Goal: Obtain resource: Download file/media

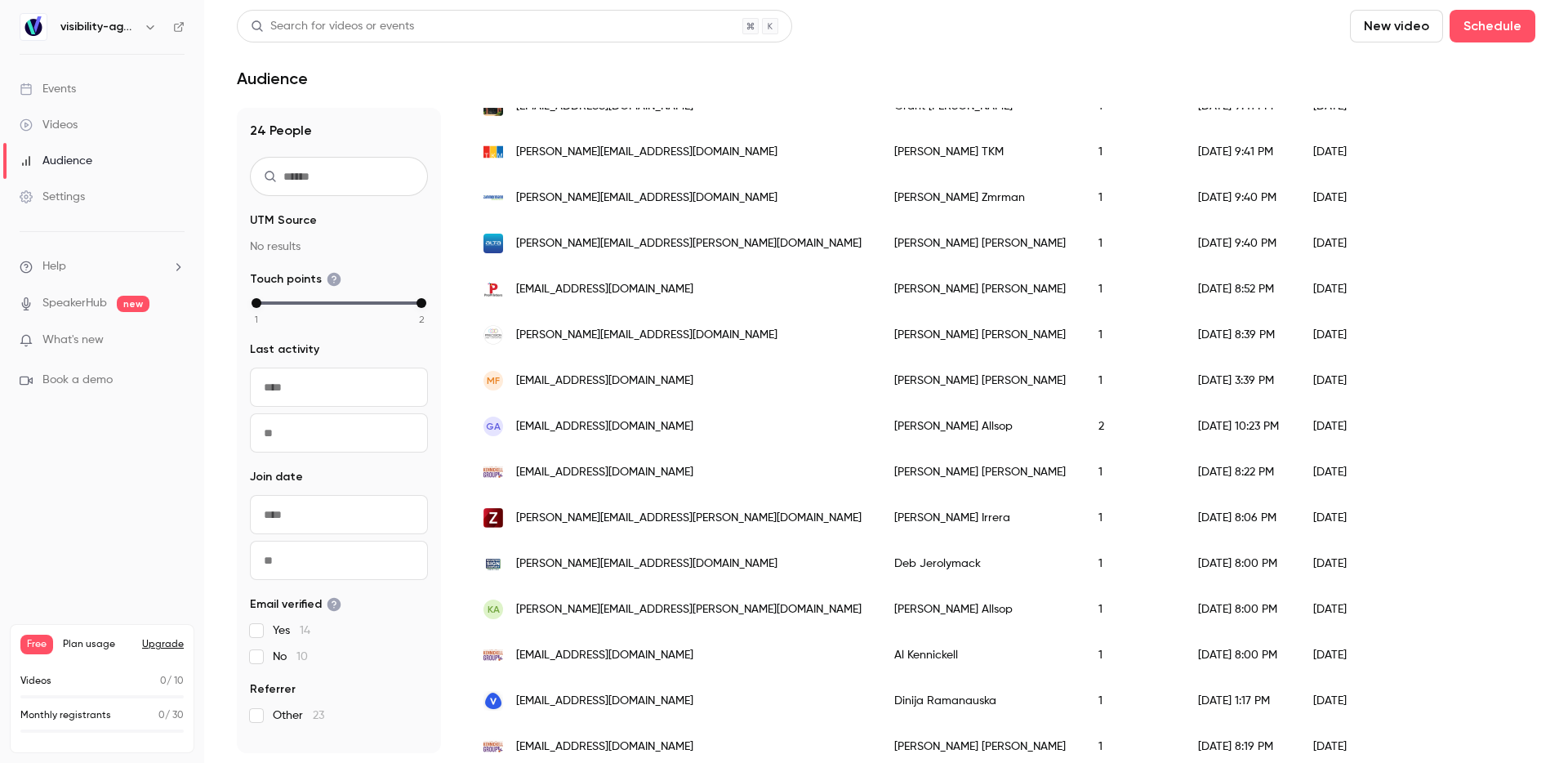
scroll to position [558, 0]
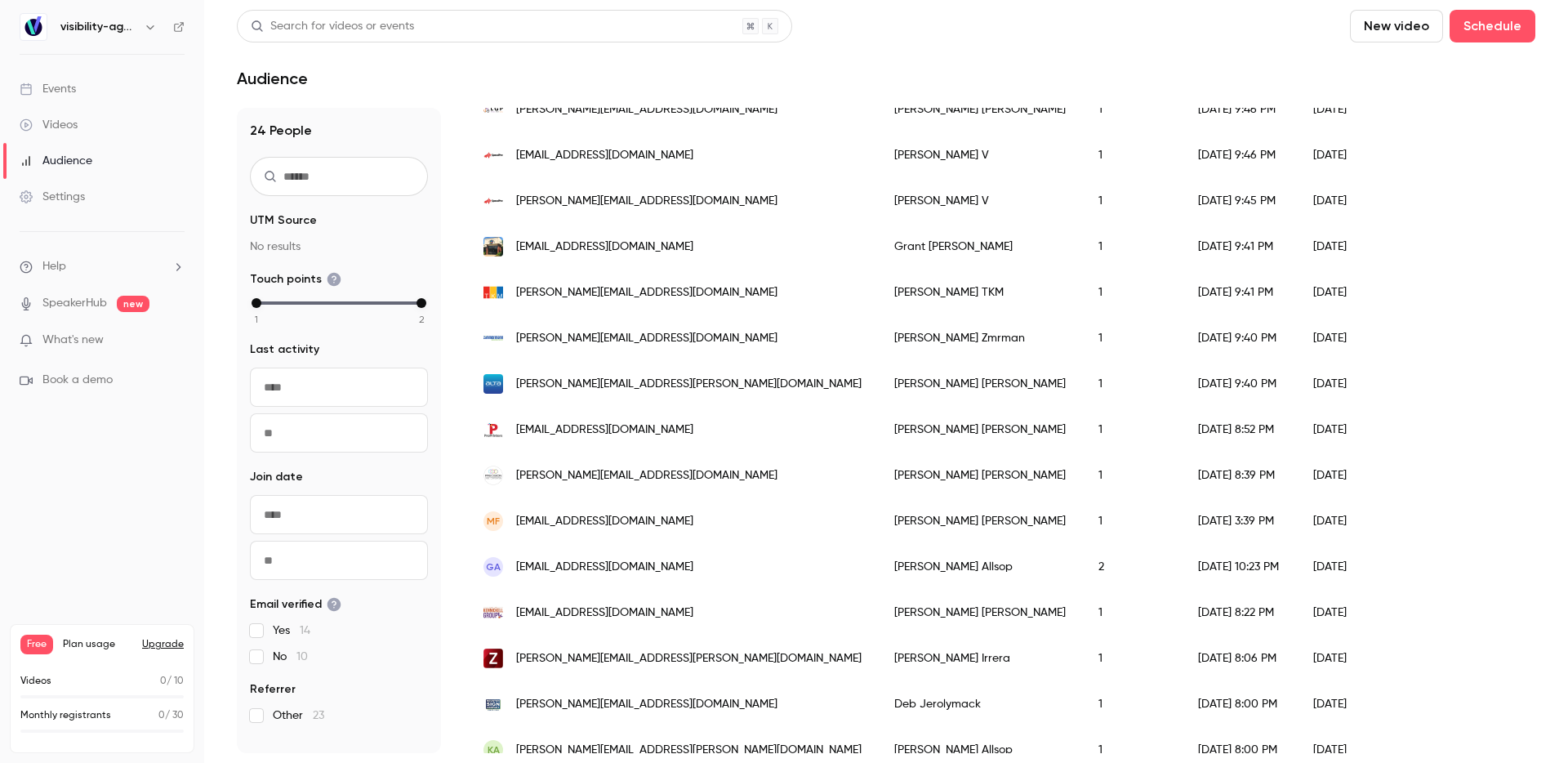
click at [591, 288] on span "[PERSON_NAME][EMAIL_ADDRESS][DOMAIN_NAME]" at bounding box center [647, 293] width 261 height 18
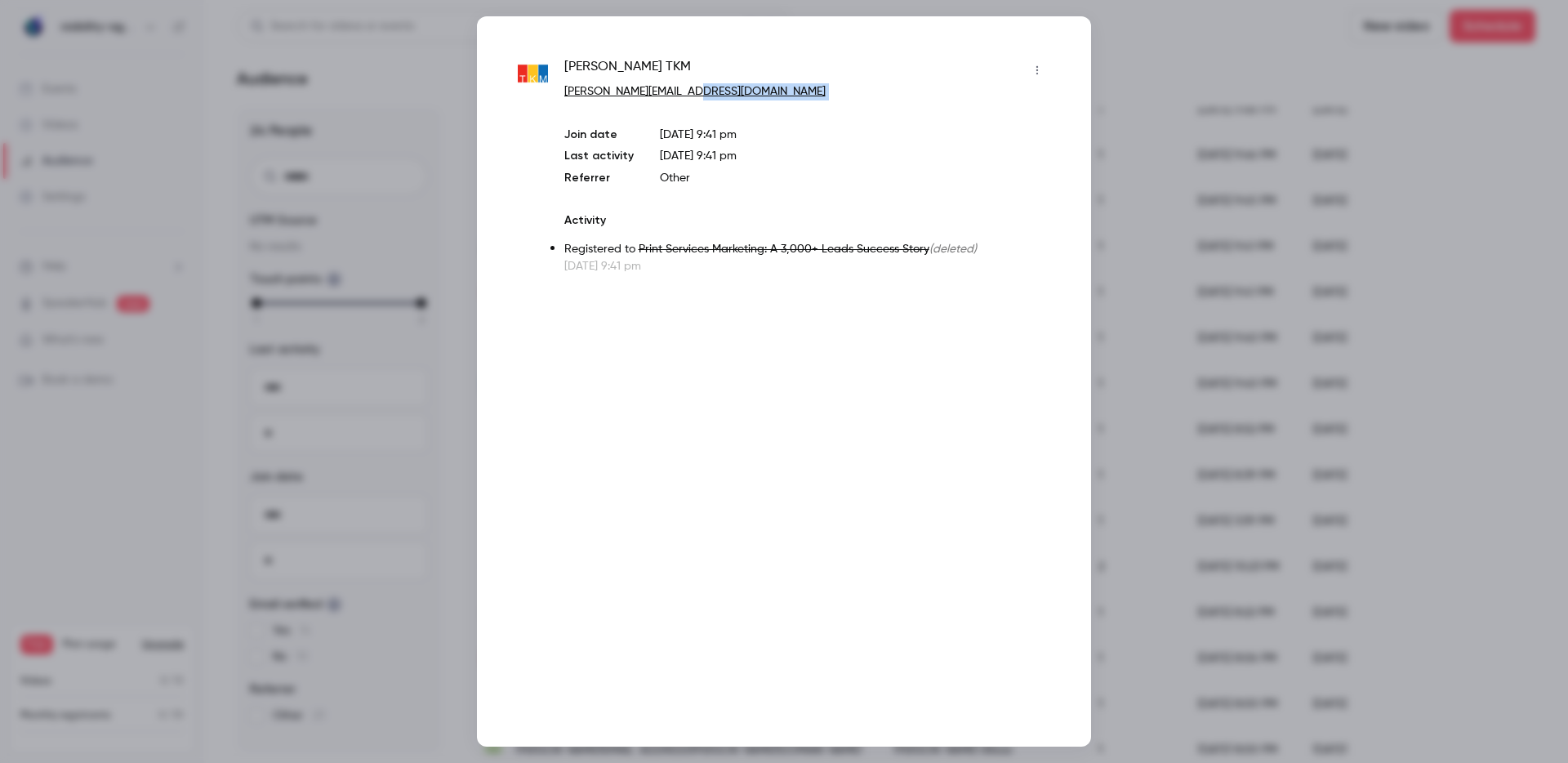
click at [727, 93] on p "[PERSON_NAME][EMAIL_ADDRESS][DOMAIN_NAME]" at bounding box center [807, 92] width 486 height 18
drag, startPoint x: 730, startPoint y: 89, endPoint x: 624, endPoint y: 90, distance: 106.0
click at [624, 90] on p "[PERSON_NAME][EMAIL_ADDRESS][DOMAIN_NAME]" at bounding box center [807, 92] width 486 height 18
copy link "[DOMAIN_NAME]"
click at [1392, 260] on div at bounding box center [784, 381] width 1568 height 763
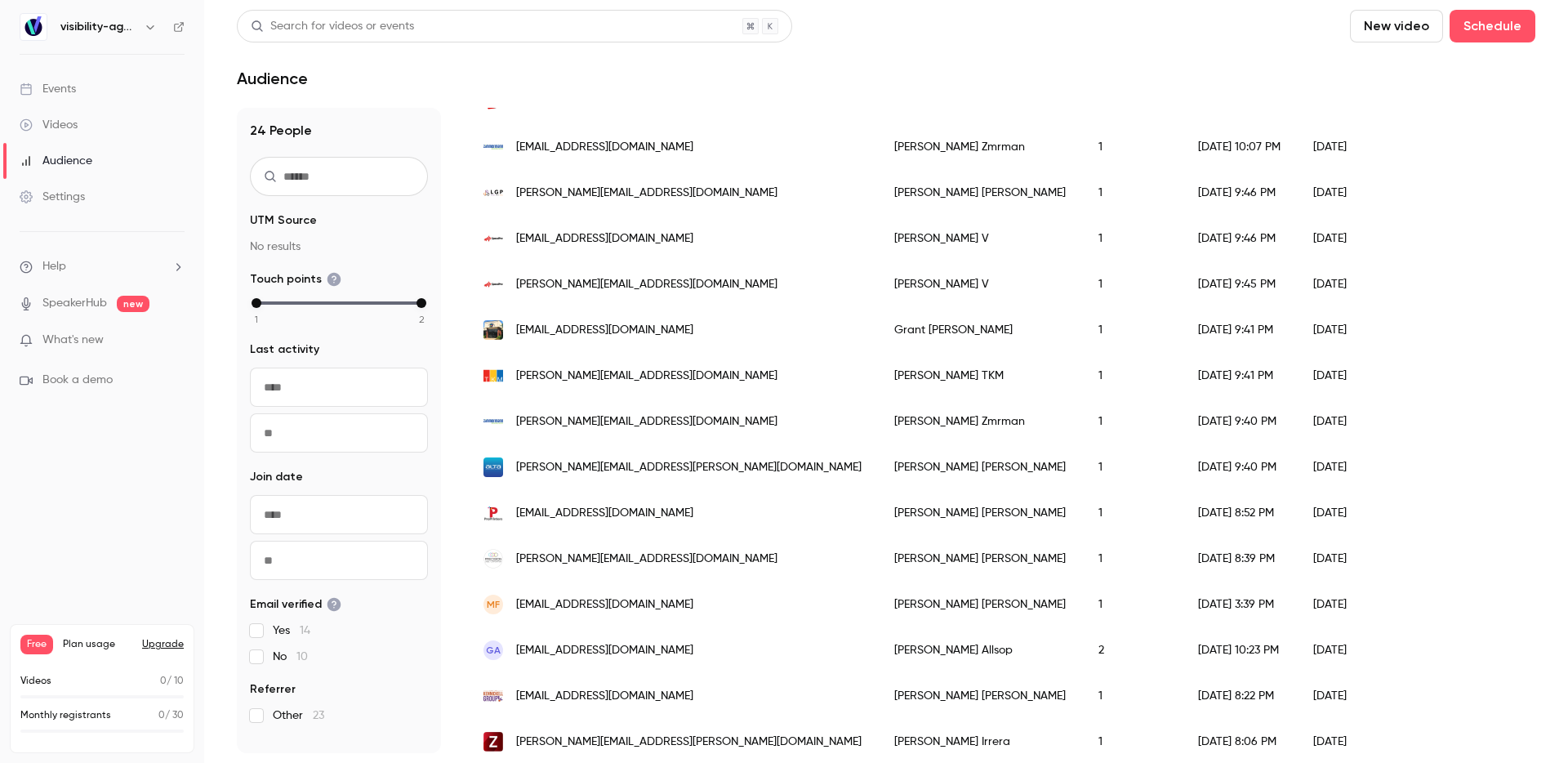
scroll to position [451, 0]
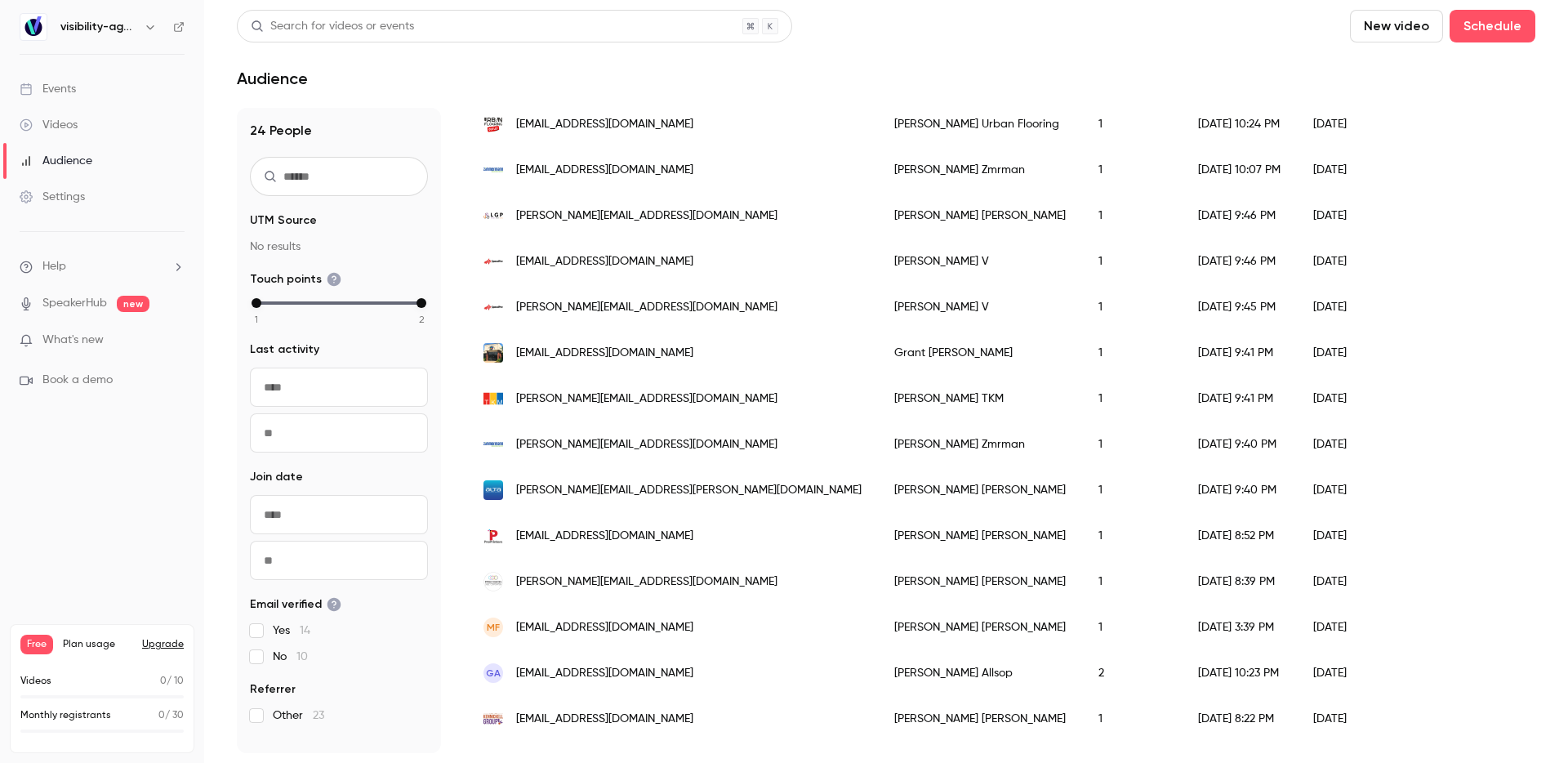
click at [664, 358] on span "[EMAIL_ADDRESS][DOMAIN_NAME]" at bounding box center [605, 354] width 177 height 18
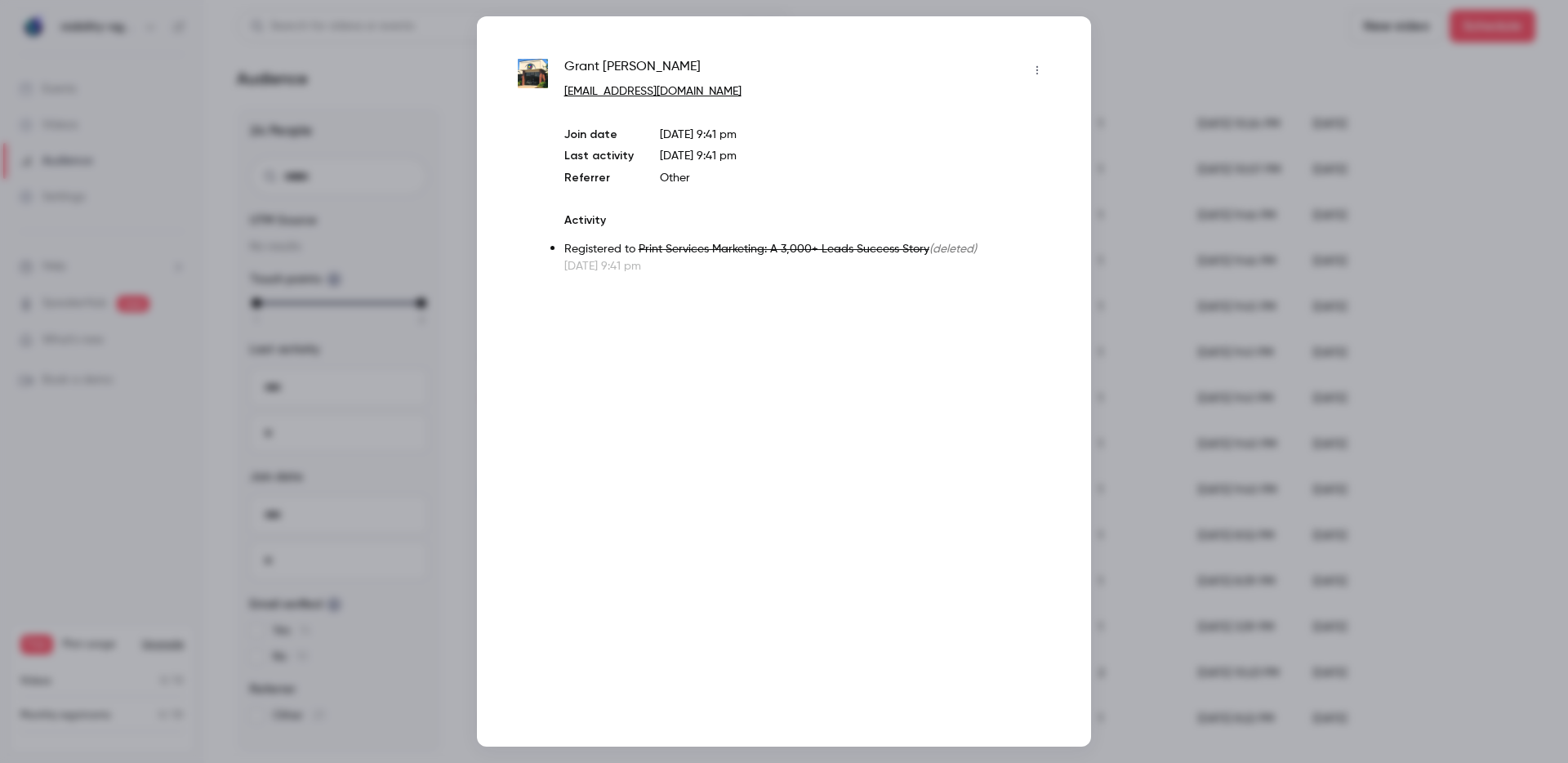
click at [1403, 326] on div at bounding box center [784, 381] width 1568 height 763
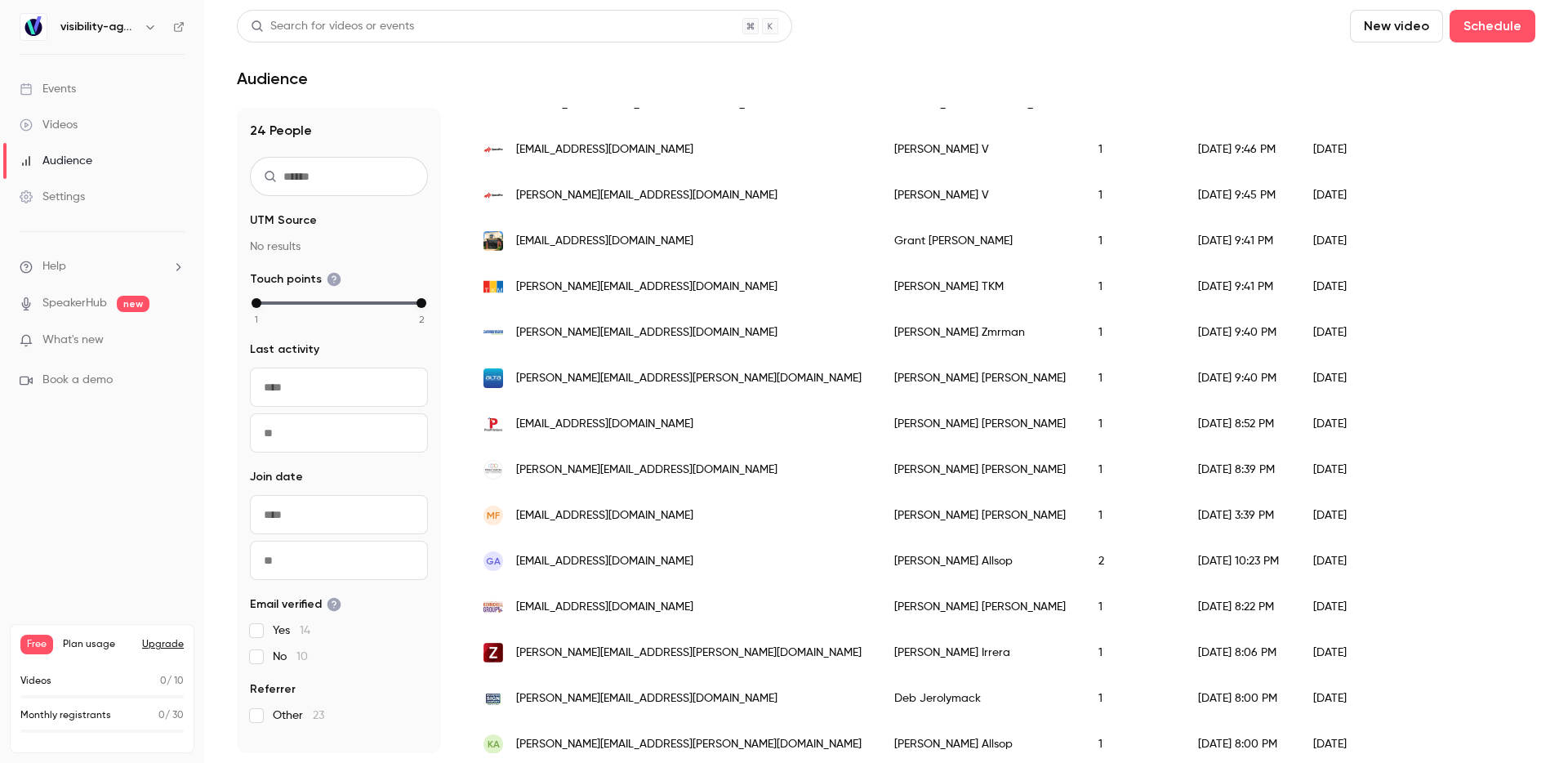
scroll to position [560, 0]
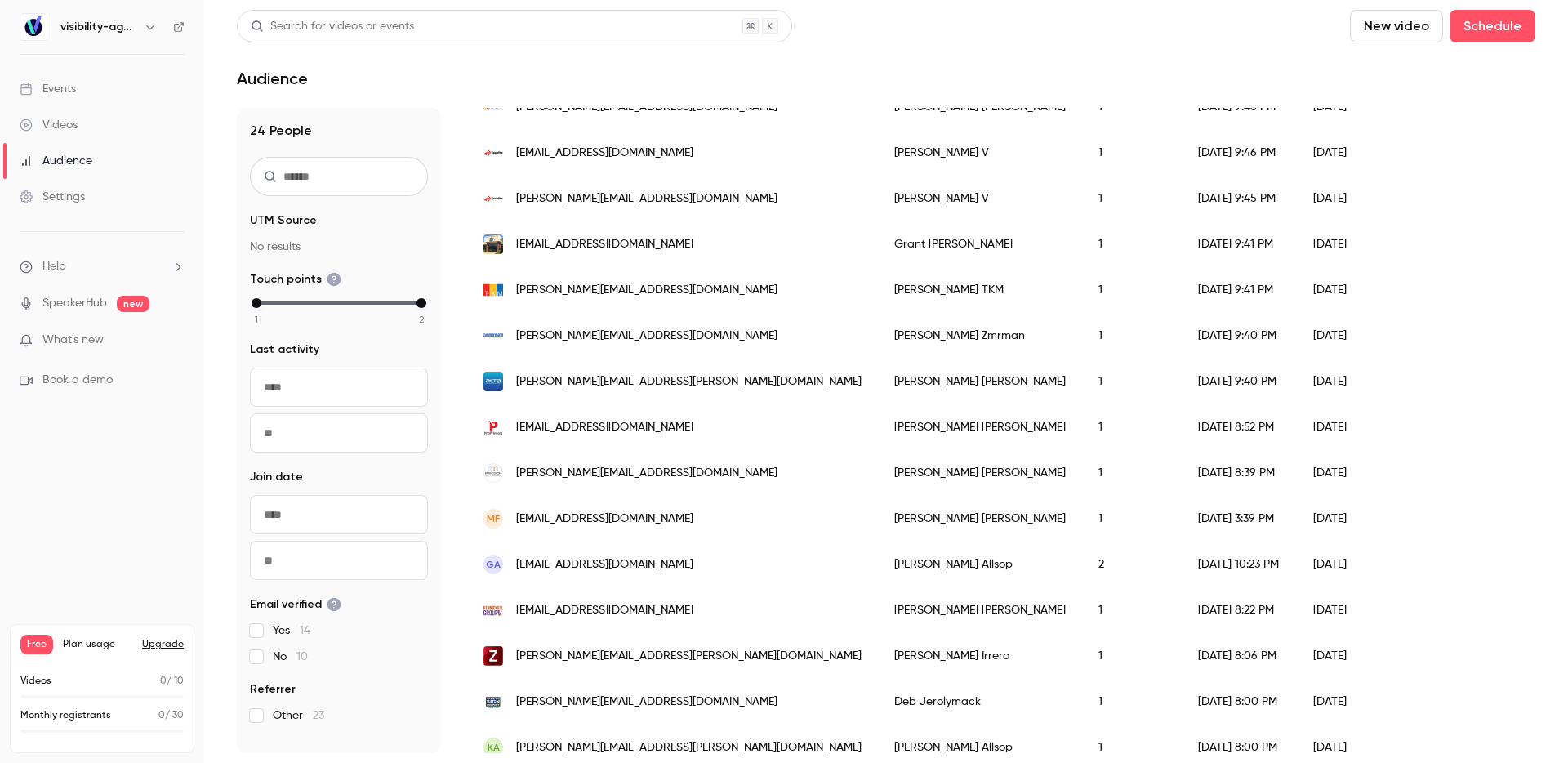
click at [729, 261] on div "[EMAIL_ADDRESS][DOMAIN_NAME]" at bounding box center [672, 244] width 411 height 46
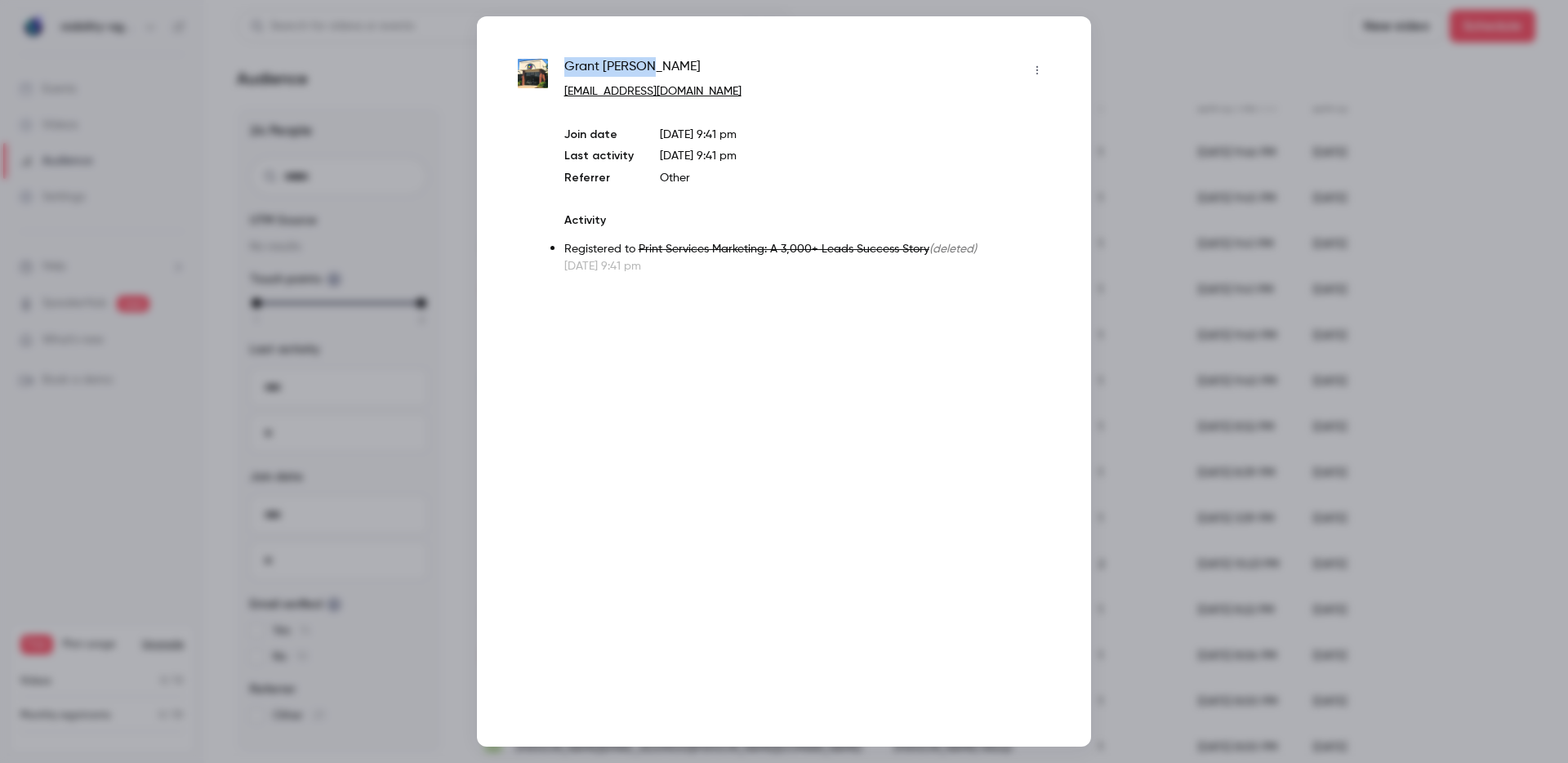
drag, startPoint x: 662, startPoint y: 63, endPoint x: 557, endPoint y: 65, distance: 105.0
click at [557, 65] on div "[PERSON_NAME] [EMAIL_ADDRESS][DOMAIN_NAME] Join date [DATE] 9:41 pm Last activi…" at bounding box center [784, 166] width 533 height 218
copy span "[PERSON_NAME]"
drag, startPoint x: 769, startPoint y: 96, endPoint x: 645, endPoint y: 97, distance: 124.0
click at [645, 97] on p "[EMAIL_ADDRESS][DOMAIN_NAME]" at bounding box center [807, 92] width 486 height 18
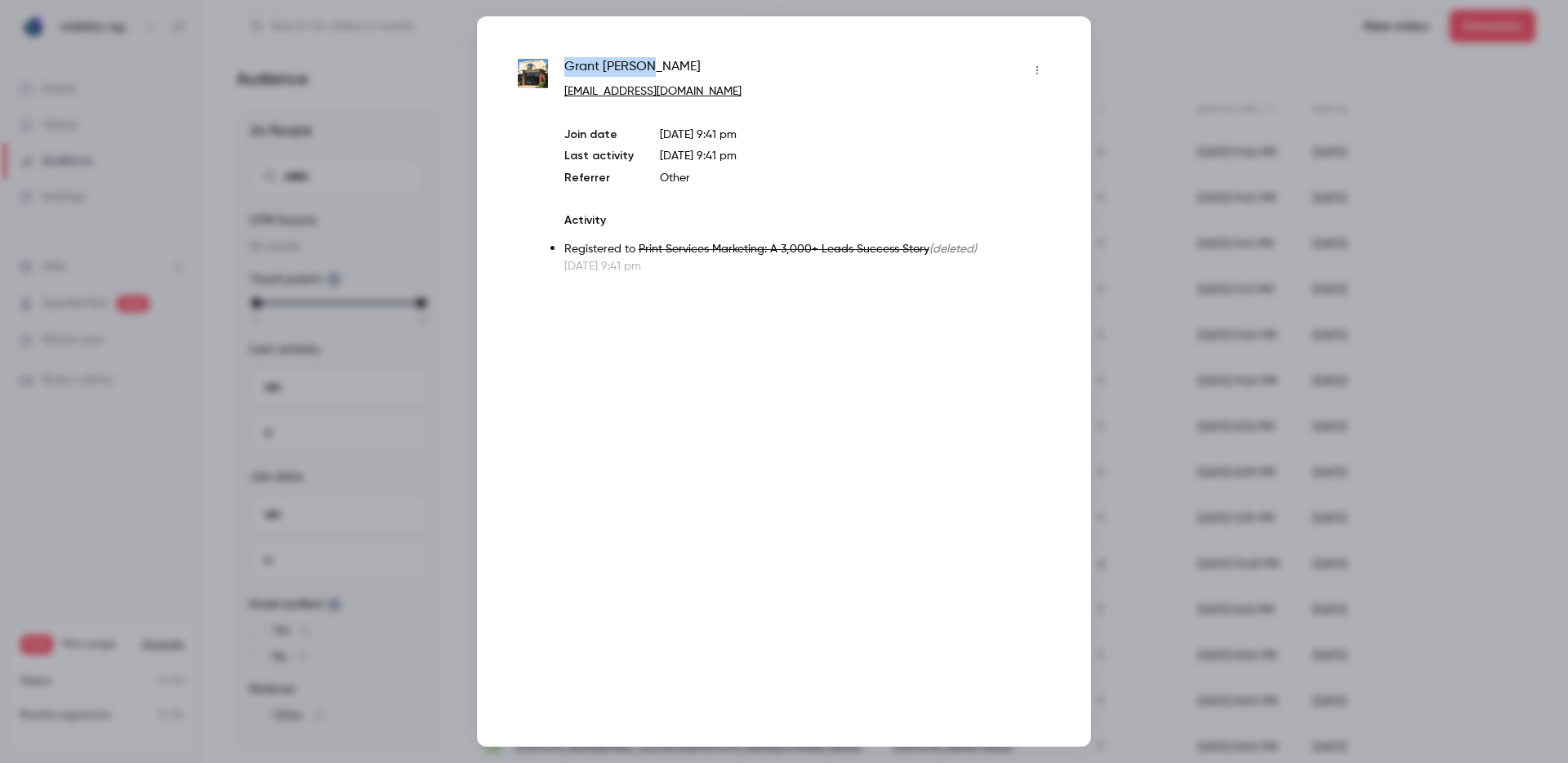
copy link "[DOMAIN_NAME]"
click at [1422, 212] on div at bounding box center [784, 381] width 1568 height 763
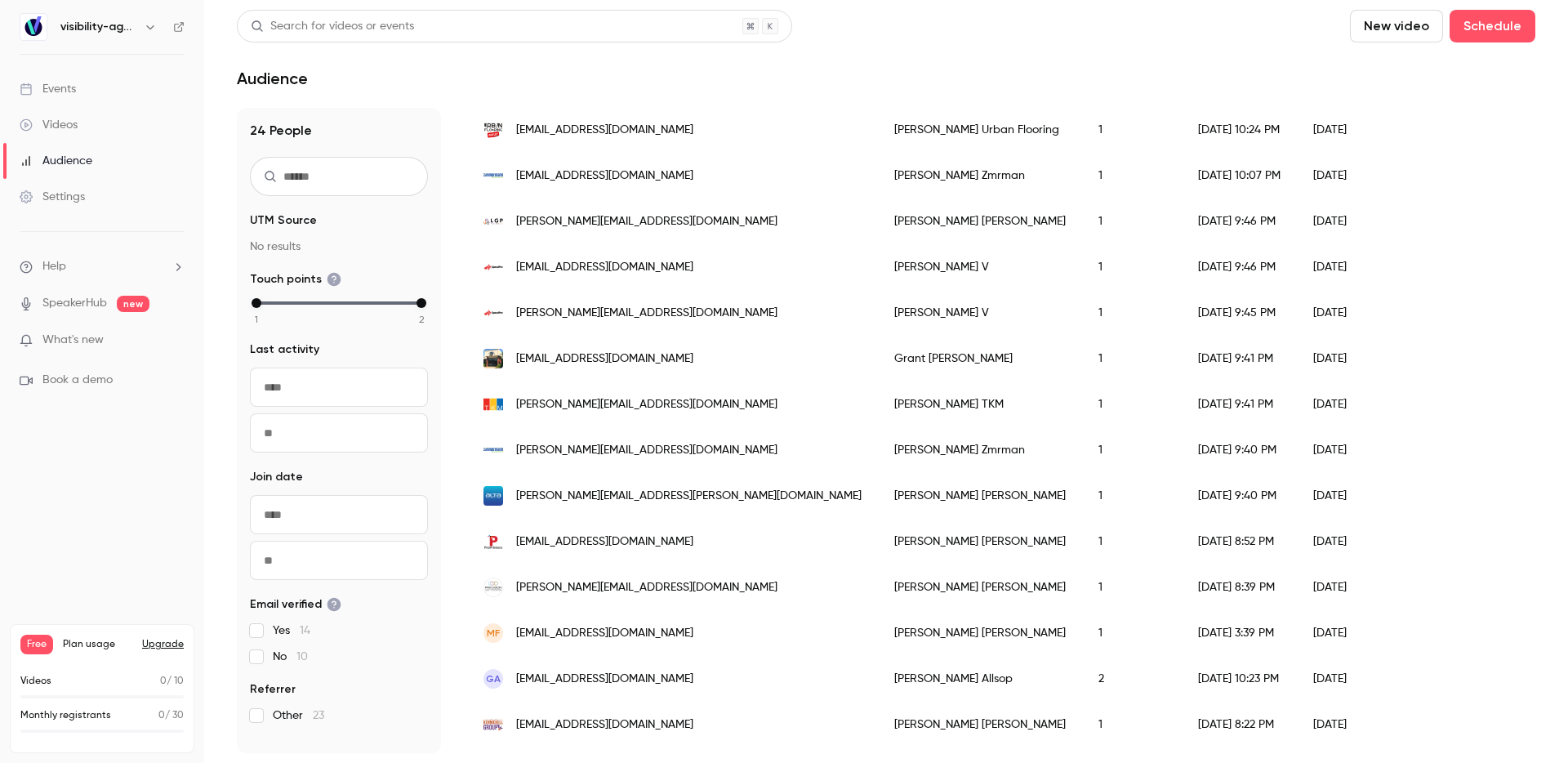
scroll to position [441, 0]
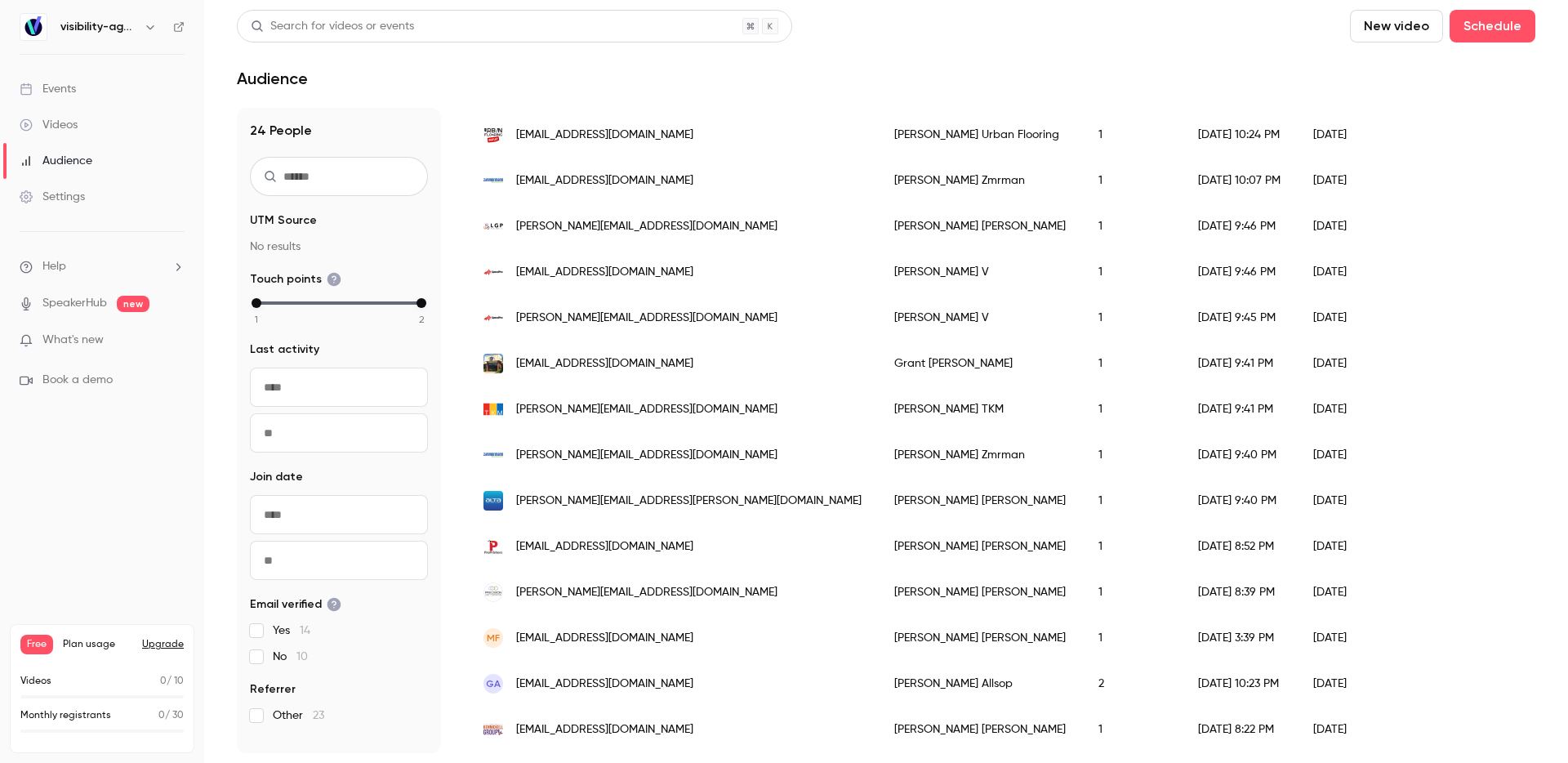
click at [693, 317] on div "[PERSON_NAME][EMAIL_ADDRESS][DOMAIN_NAME]" at bounding box center [672, 318] width 411 height 46
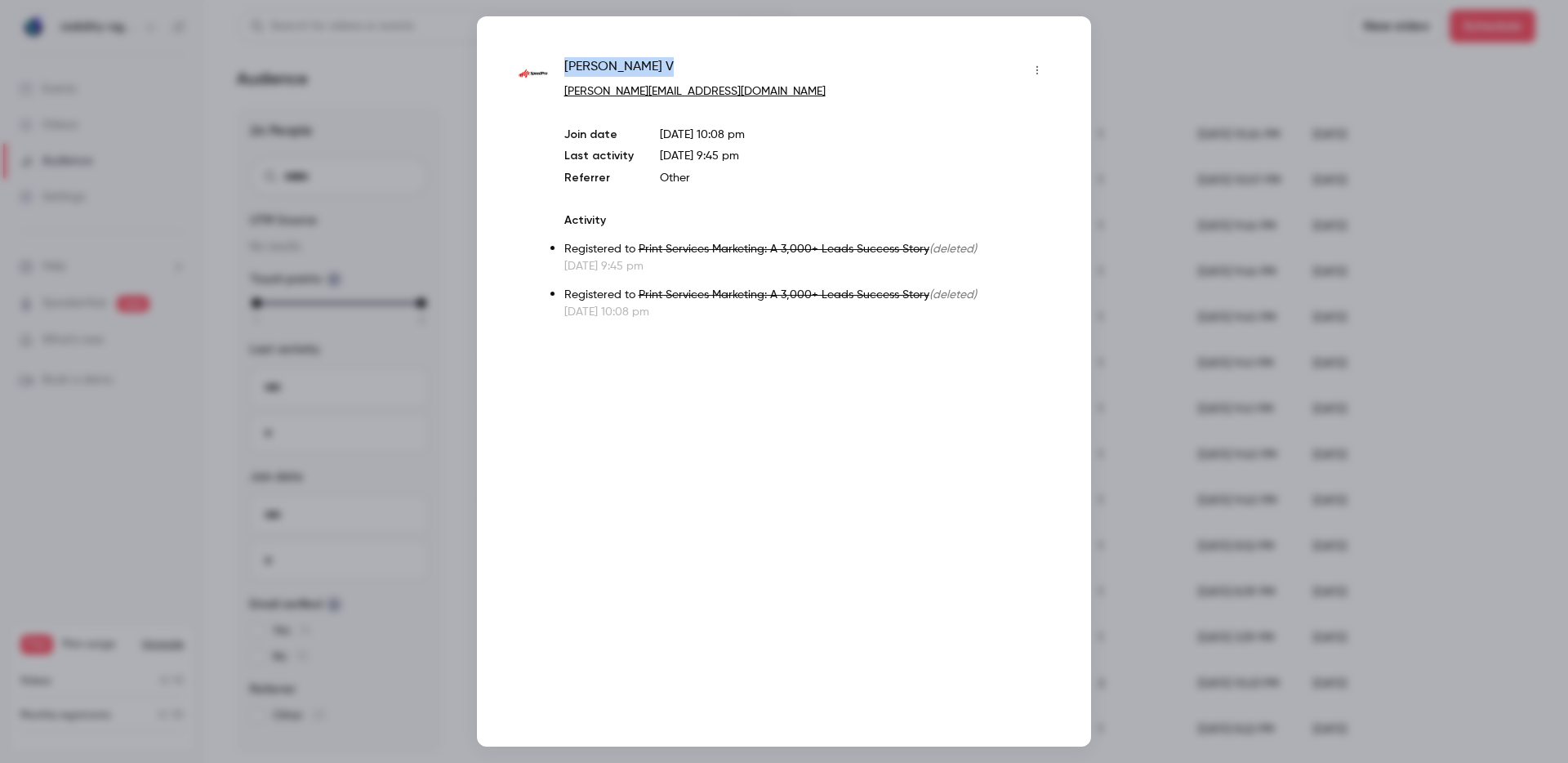
drag, startPoint x: 567, startPoint y: 64, endPoint x: 640, endPoint y: 61, distance: 73.1
click at [640, 61] on div "[PERSON_NAME]" at bounding box center [807, 70] width 486 height 26
copy span "[PERSON_NAME]"
drag, startPoint x: 702, startPoint y: 98, endPoint x: 605, endPoint y: 90, distance: 97.3
click at [605, 90] on p "[PERSON_NAME][EMAIL_ADDRESS][DOMAIN_NAME]" at bounding box center [807, 92] width 486 height 18
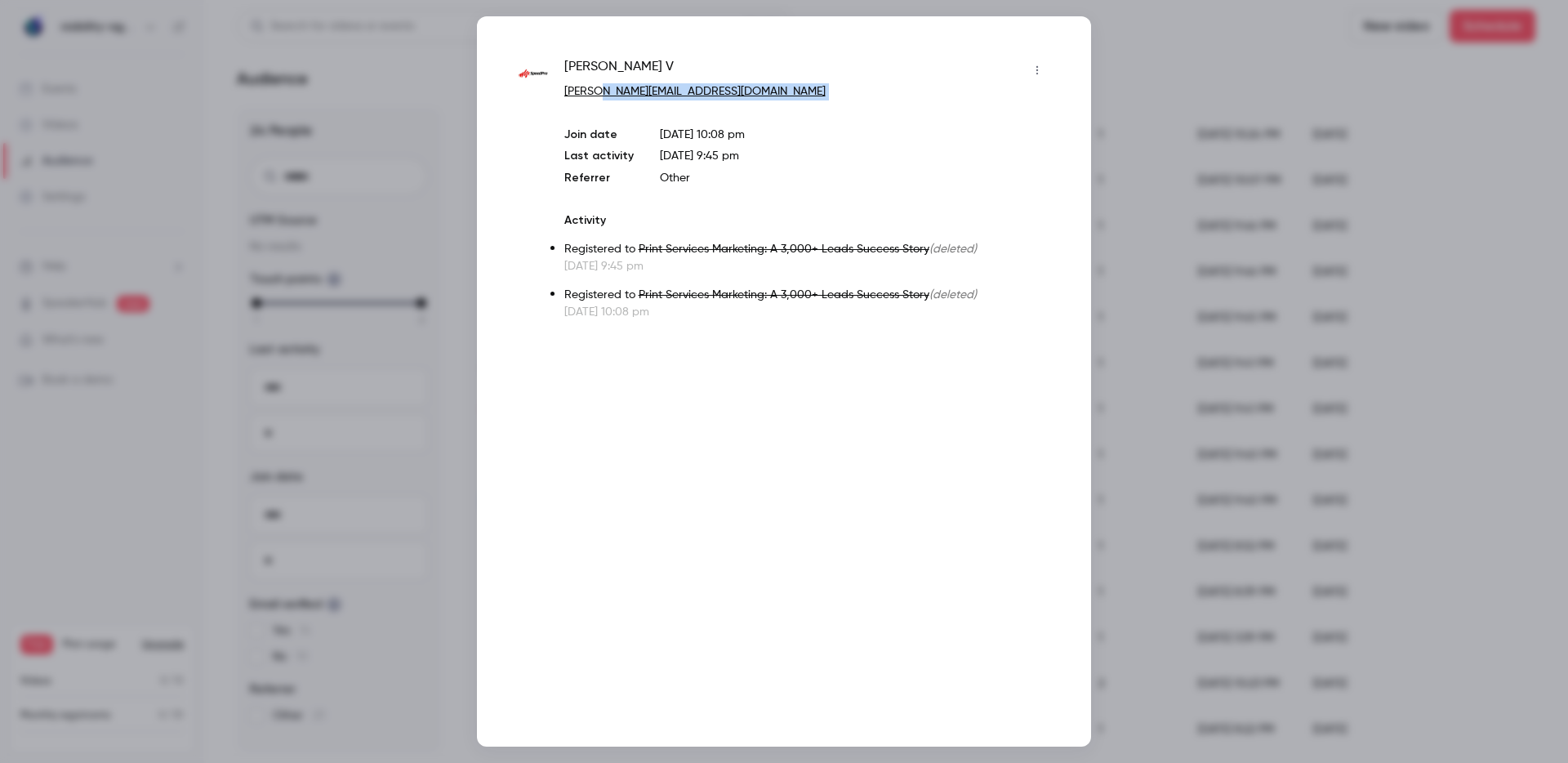
copy link "[DOMAIN_NAME]"
click at [1331, 185] on div at bounding box center [784, 381] width 1568 height 763
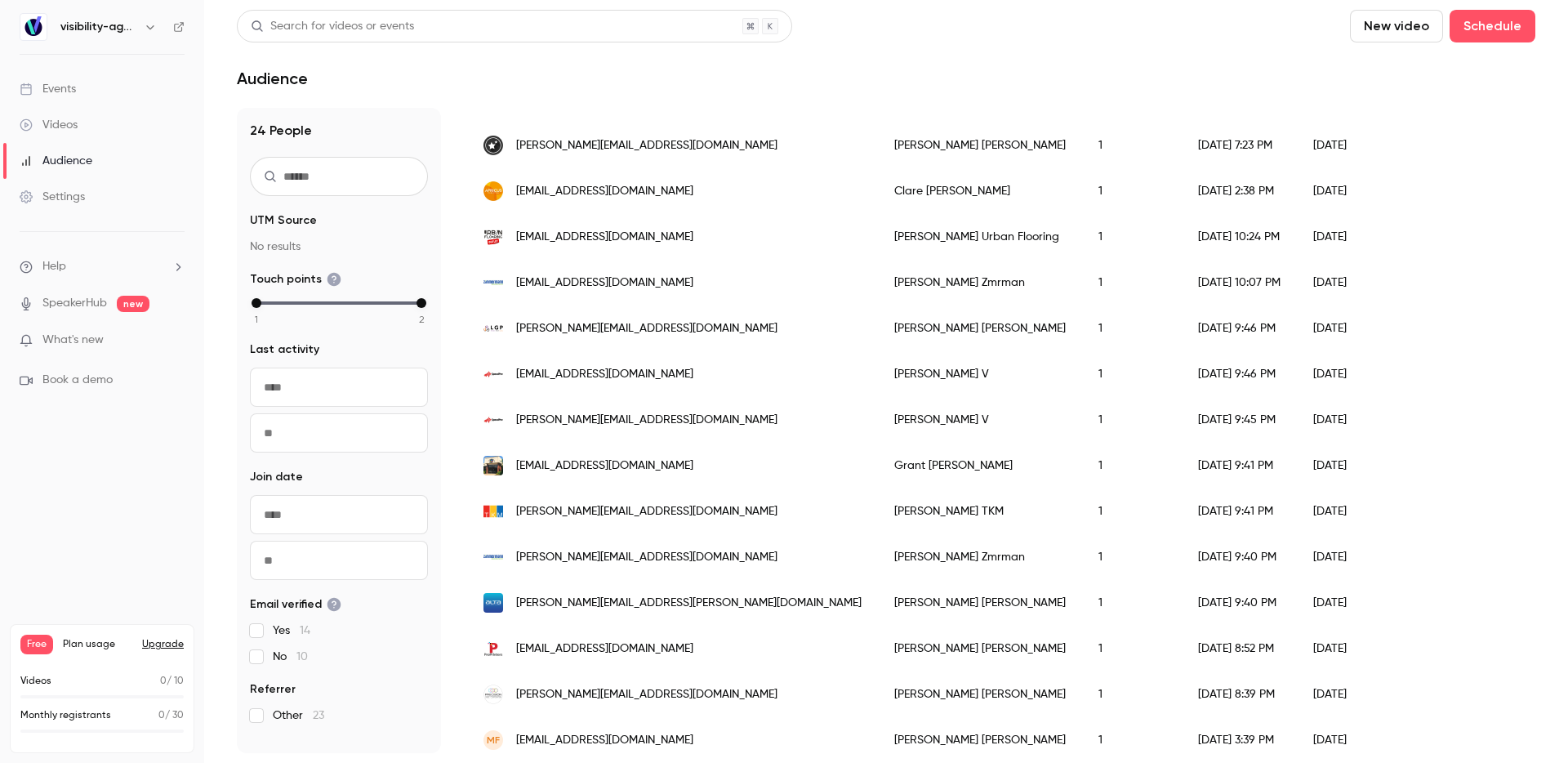
scroll to position [326, 0]
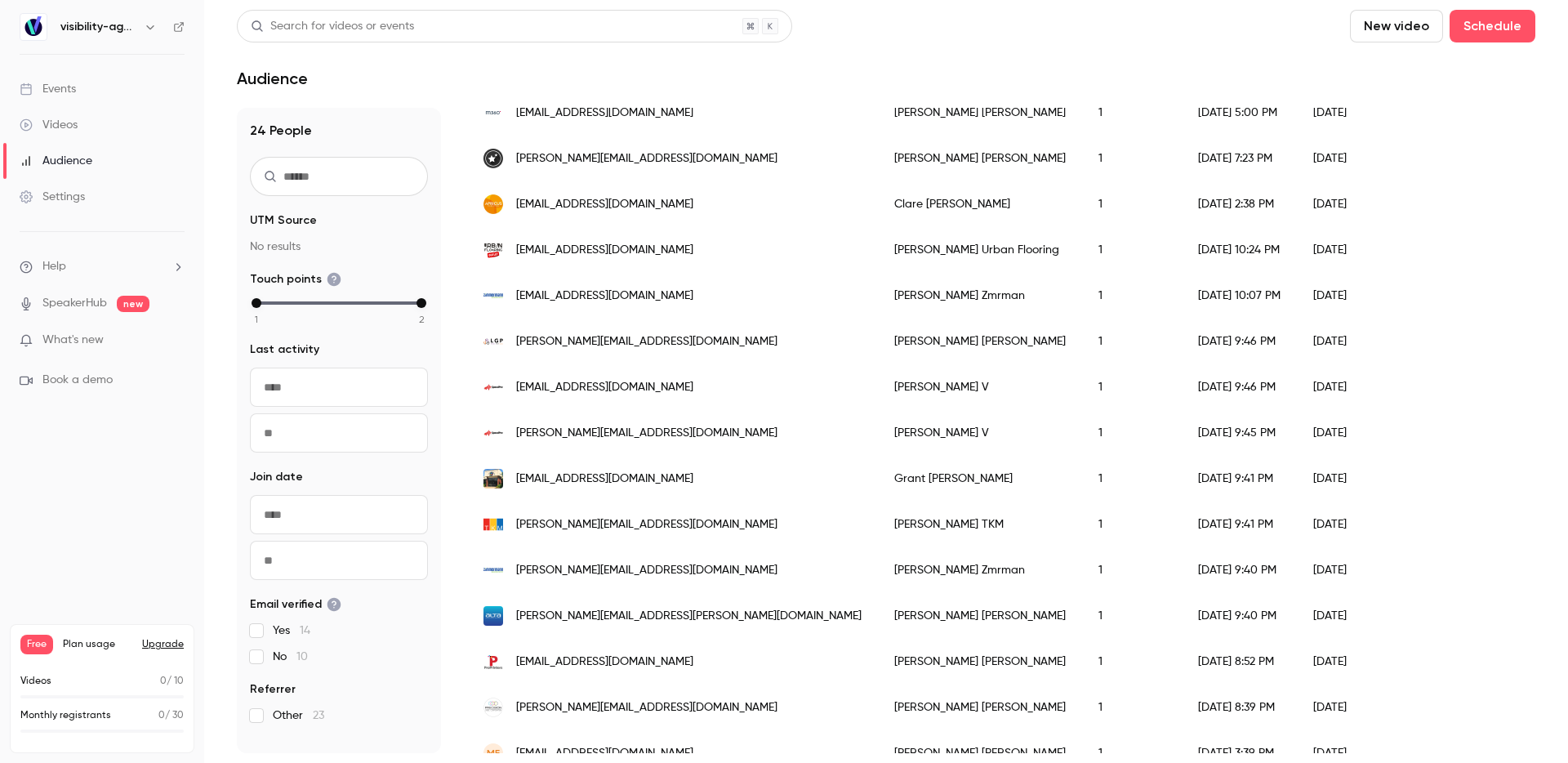
click at [700, 336] on div "[PERSON_NAME][EMAIL_ADDRESS][DOMAIN_NAME]" at bounding box center [672, 342] width 411 height 46
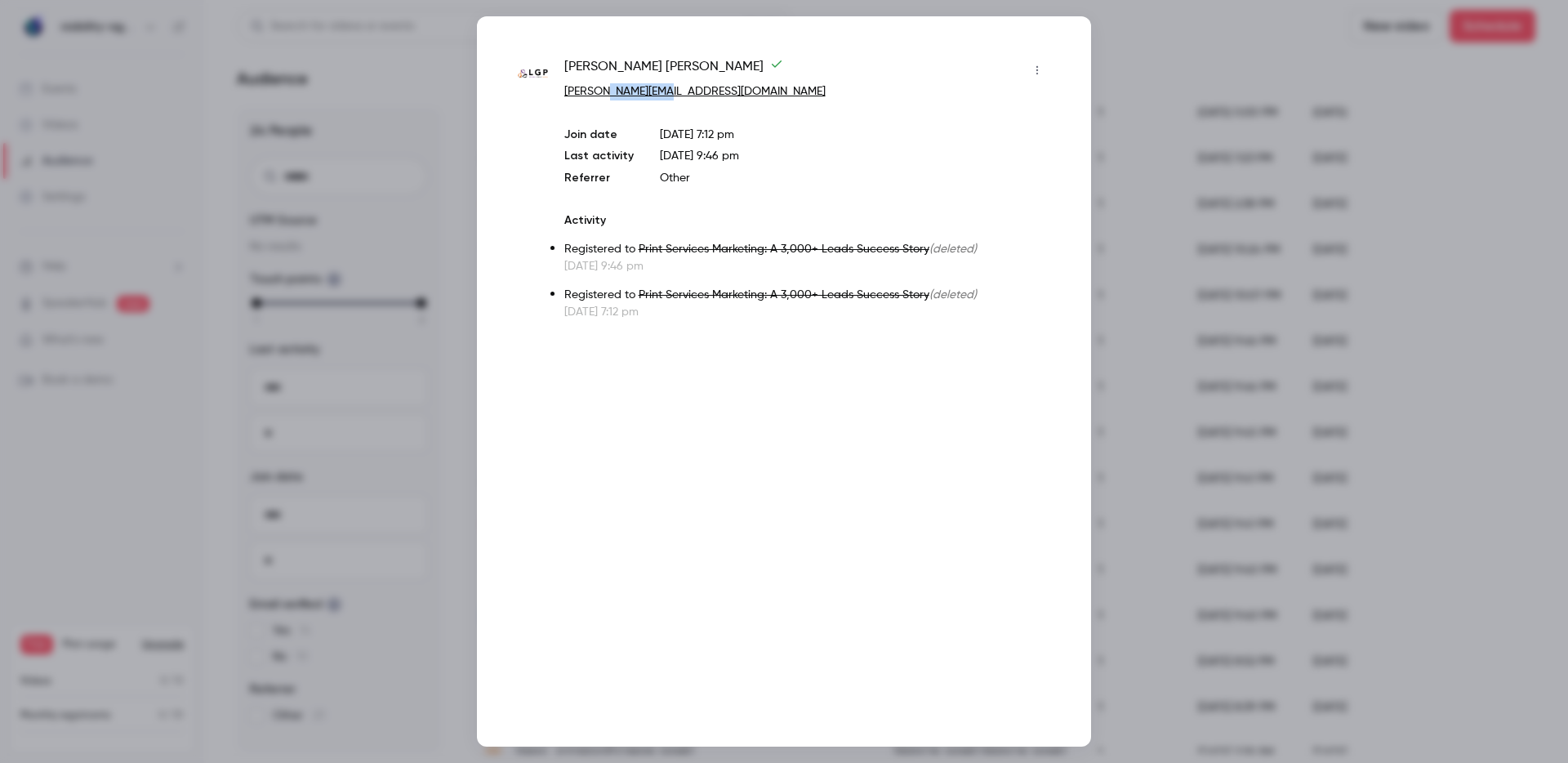
drag, startPoint x: 674, startPoint y: 91, endPoint x: 604, endPoint y: 99, distance: 70.5
click at [604, 99] on p "[PERSON_NAME][EMAIL_ADDRESS][DOMAIN_NAME]" at bounding box center [807, 92] width 486 height 18
copy link "[DOMAIN_NAME]"
click at [870, 190] on div "[PERSON_NAME] [PERSON_NAME][EMAIL_ADDRESS][DOMAIN_NAME] Join date [DATE] 7:12 p…" at bounding box center [807, 189] width 486 height 263
drag, startPoint x: 565, startPoint y: 67, endPoint x: 634, endPoint y: 61, distance: 69.3
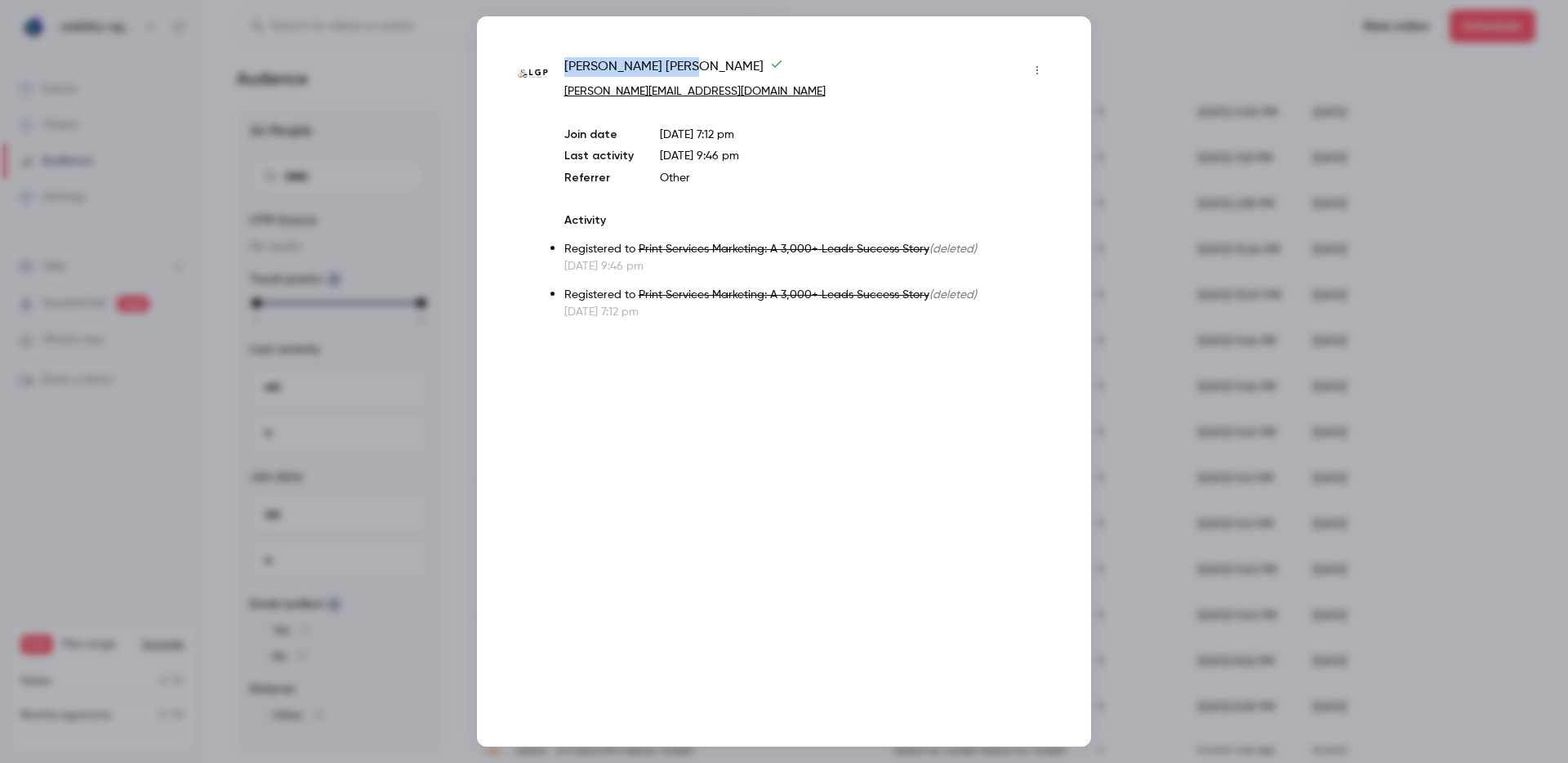
click at [634, 61] on span "[PERSON_NAME]" at bounding box center [673, 70] width 218 height 26
copy span "[PERSON_NAME]"
drag, startPoint x: 682, startPoint y: 96, endPoint x: 618, endPoint y: 88, distance: 64.5
click at [604, 92] on p "[PERSON_NAME][EMAIL_ADDRESS][DOMAIN_NAME]" at bounding box center [807, 92] width 486 height 18
copy link "[DOMAIN_NAME]"
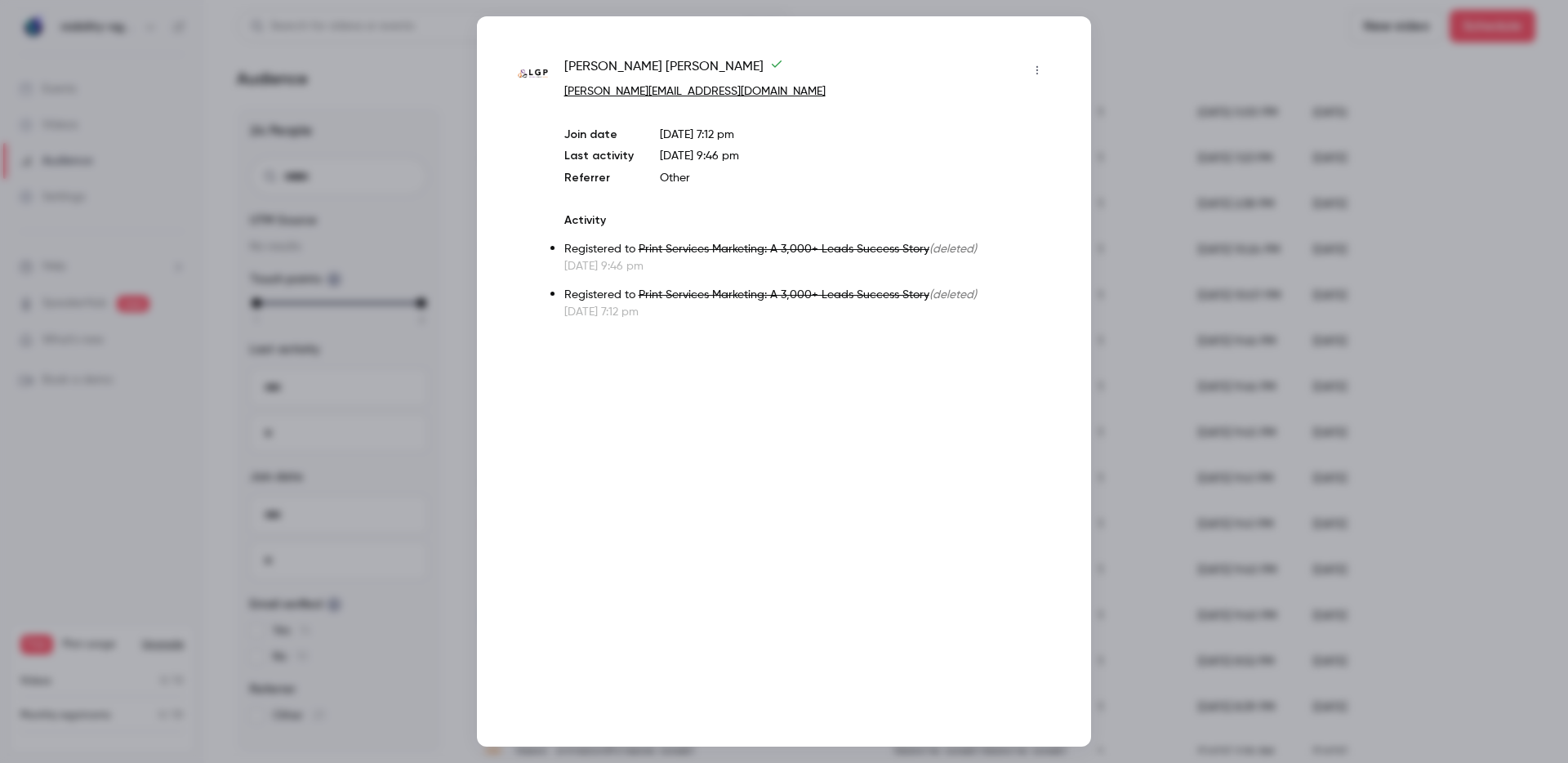
click at [1224, 134] on div at bounding box center [784, 381] width 1568 height 763
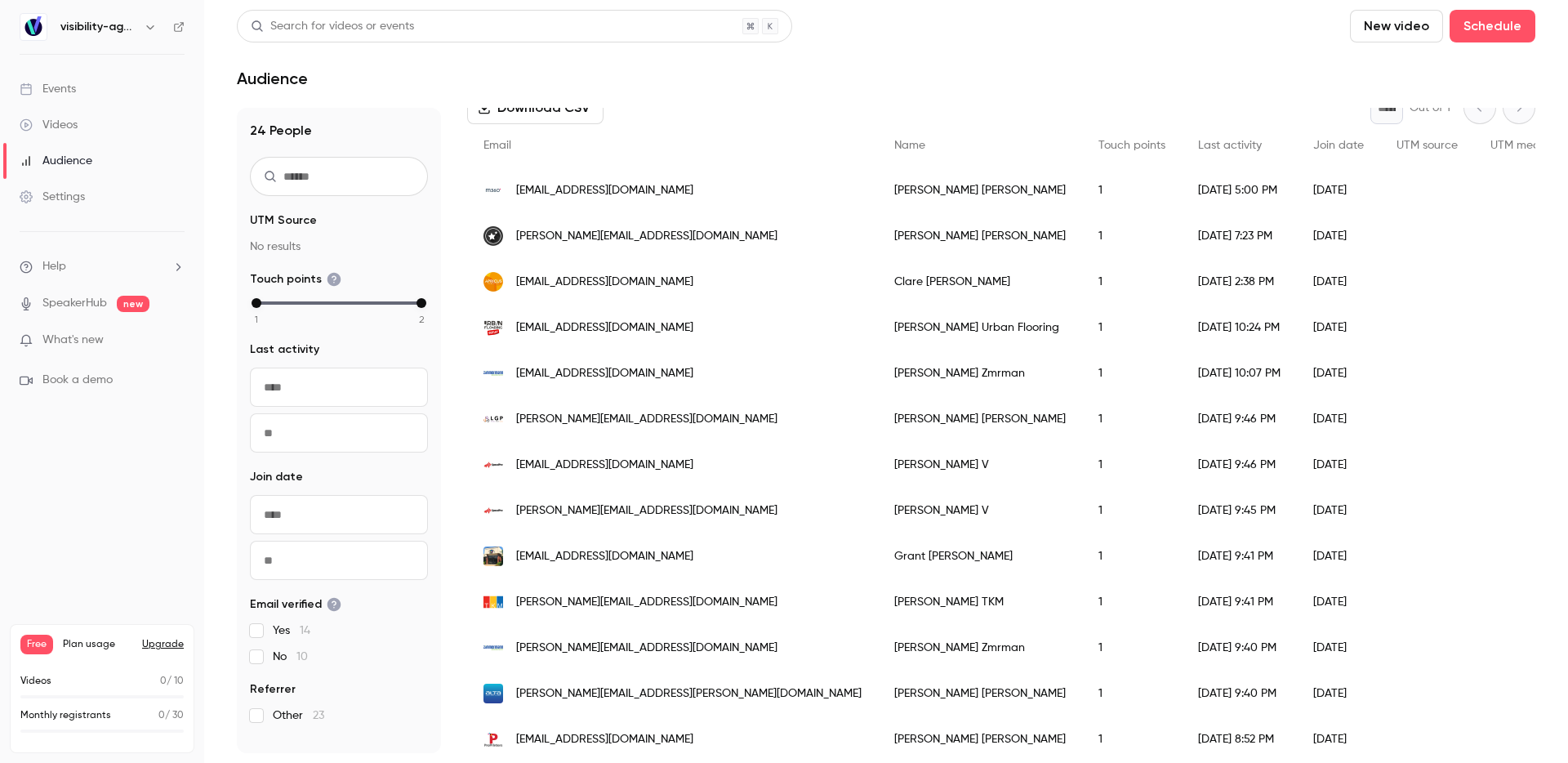
scroll to position [229, 0]
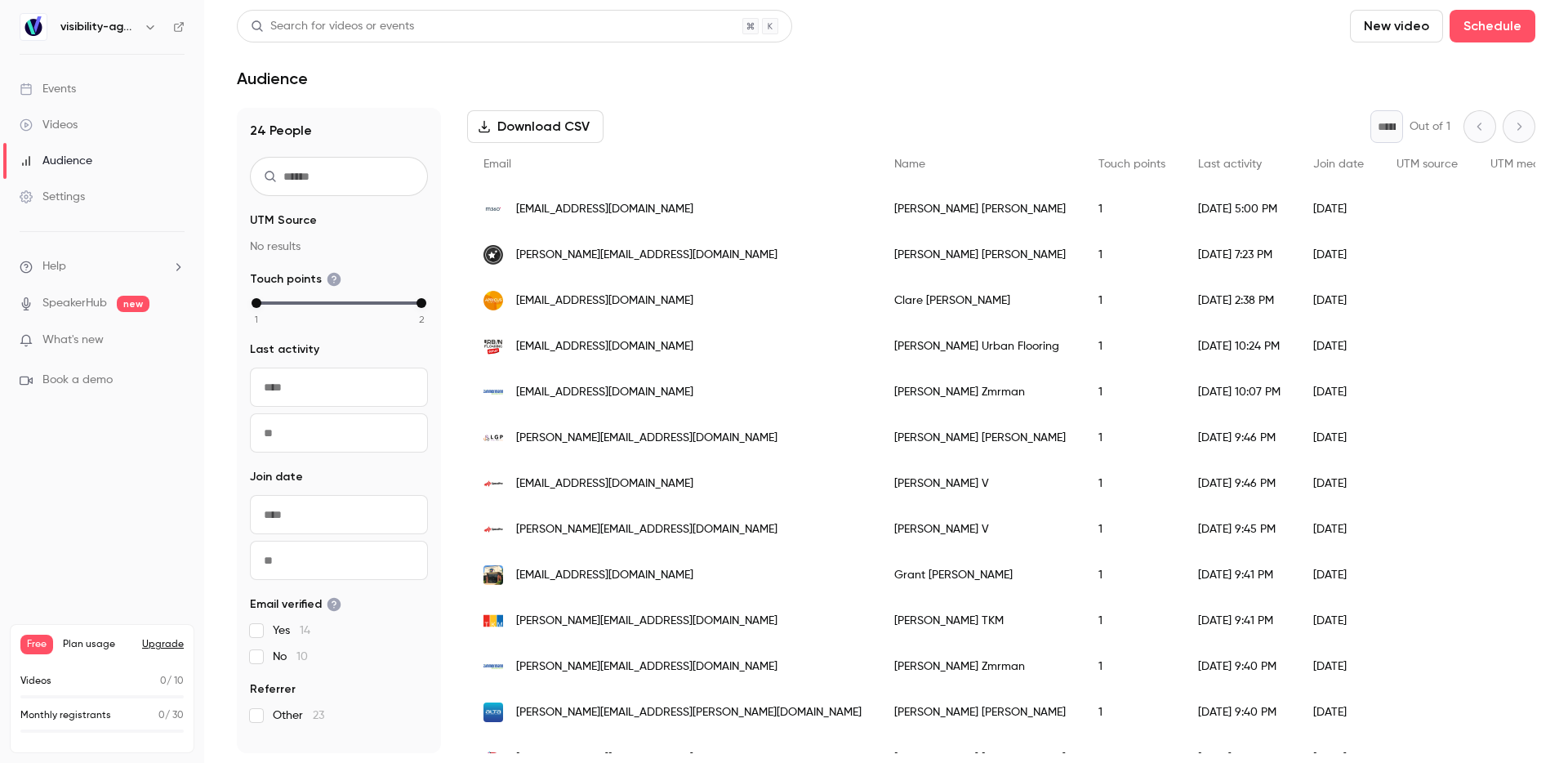
click at [684, 388] on div "[EMAIL_ADDRESS][DOMAIN_NAME]" at bounding box center [672, 392] width 411 height 46
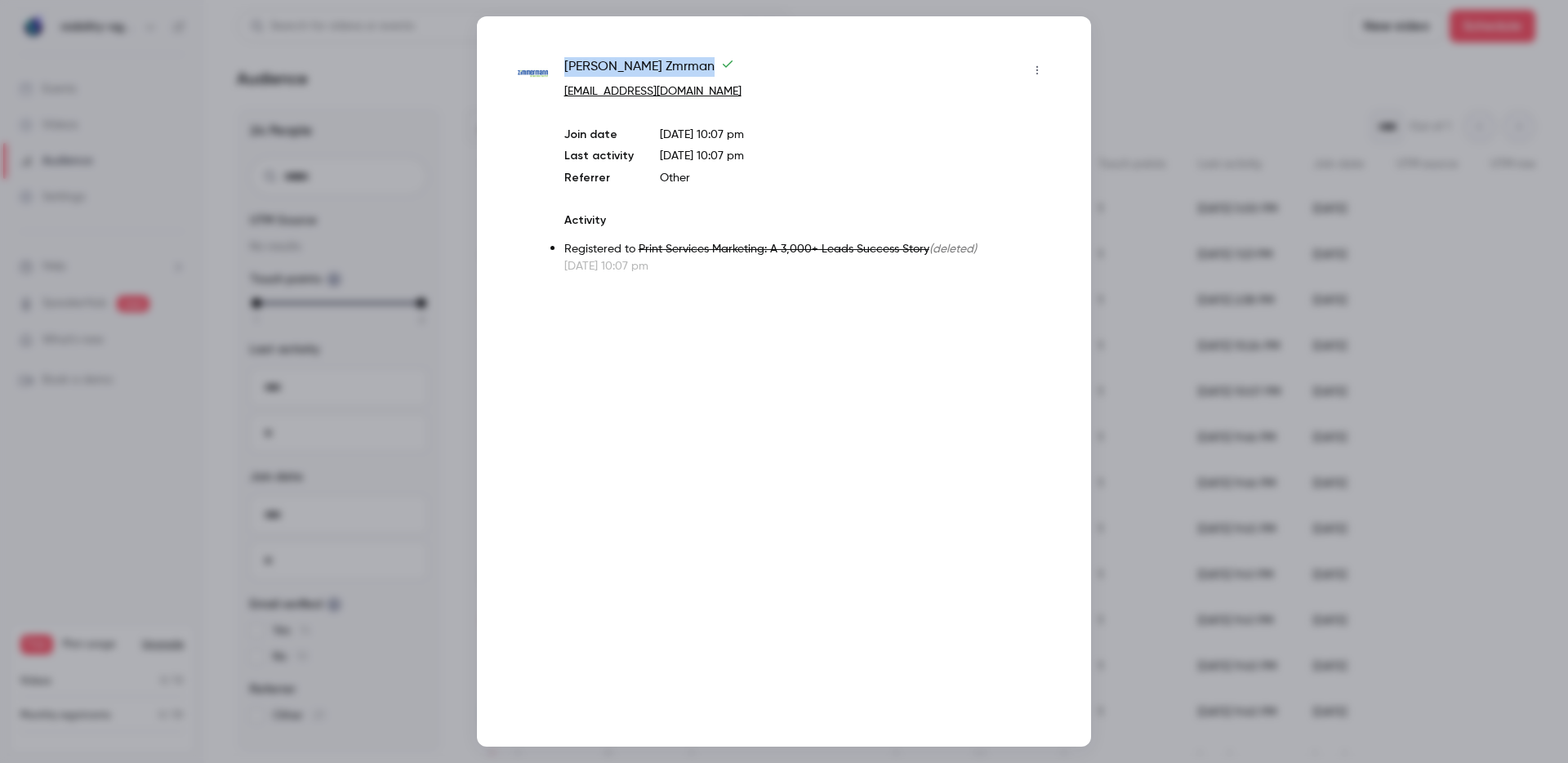
drag, startPoint x: 565, startPoint y: 67, endPoint x: 635, endPoint y: 63, distance: 70.1
click at [635, 63] on span "[PERSON_NAME]" at bounding box center [649, 70] width 170 height 26
copy span "[PERSON_NAME]"
drag, startPoint x: 687, startPoint y: 86, endPoint x: 591, endPoint y: 95, distance: 96.4
click at [591, 95] on p "[EMAIL_ADDRESS][DOMAIN_NAME]" at bounding box center [807, 92] width 486 height 18
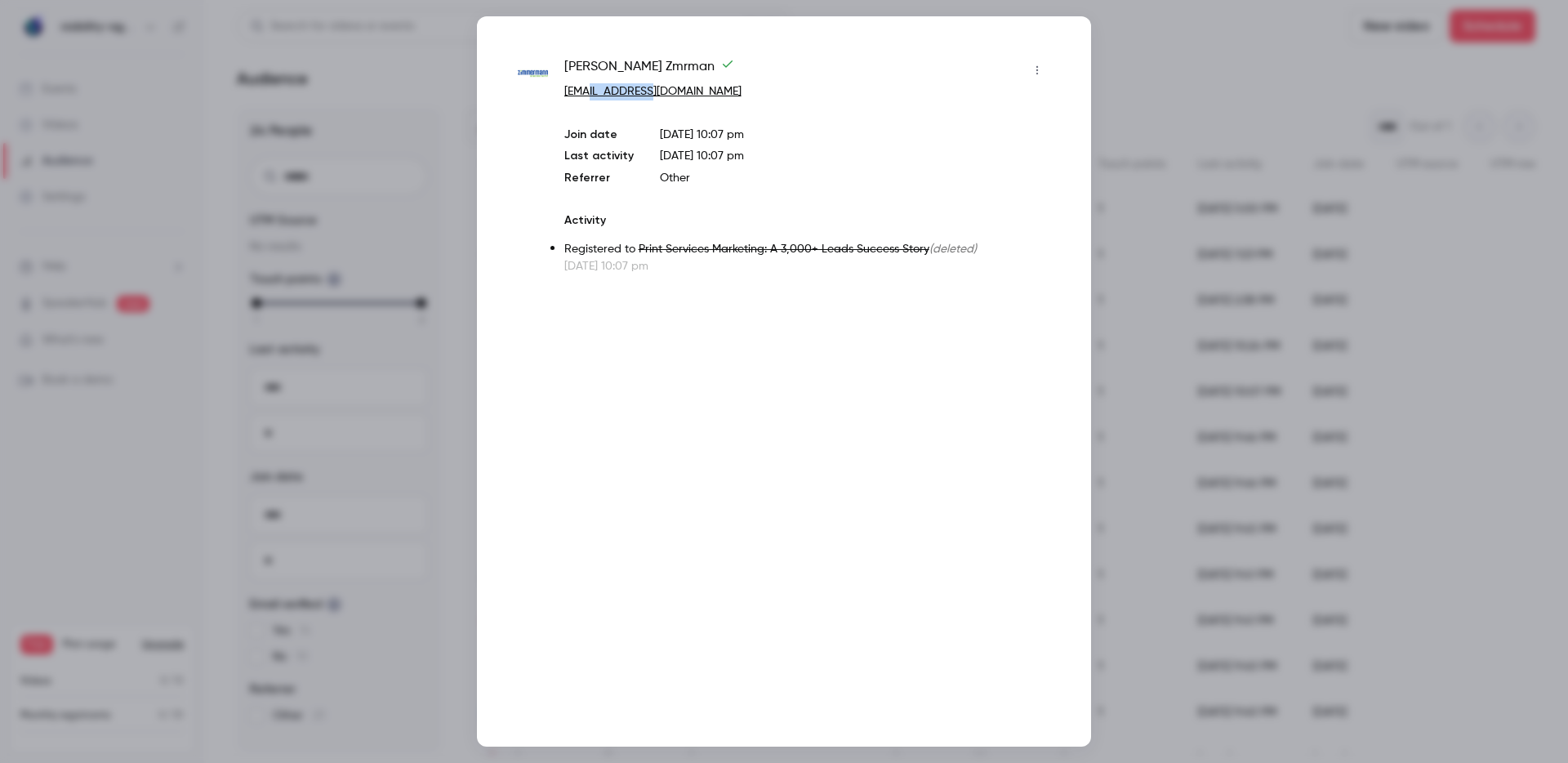
copy link "[DOMAIN_NAME]"
drag, startPoint x: 715, startPoint y: 94, endPoint x: 565, endPoint y: 93, distance: 150.0
click at [565, 93] on p "[EMAIL_ADDRESS][DOMAIN_NAME]" at bounding box center [807, 92] width 486 height 18
click at [1221, 151] on div at bounding box center [784, 381] width 1568 height 763
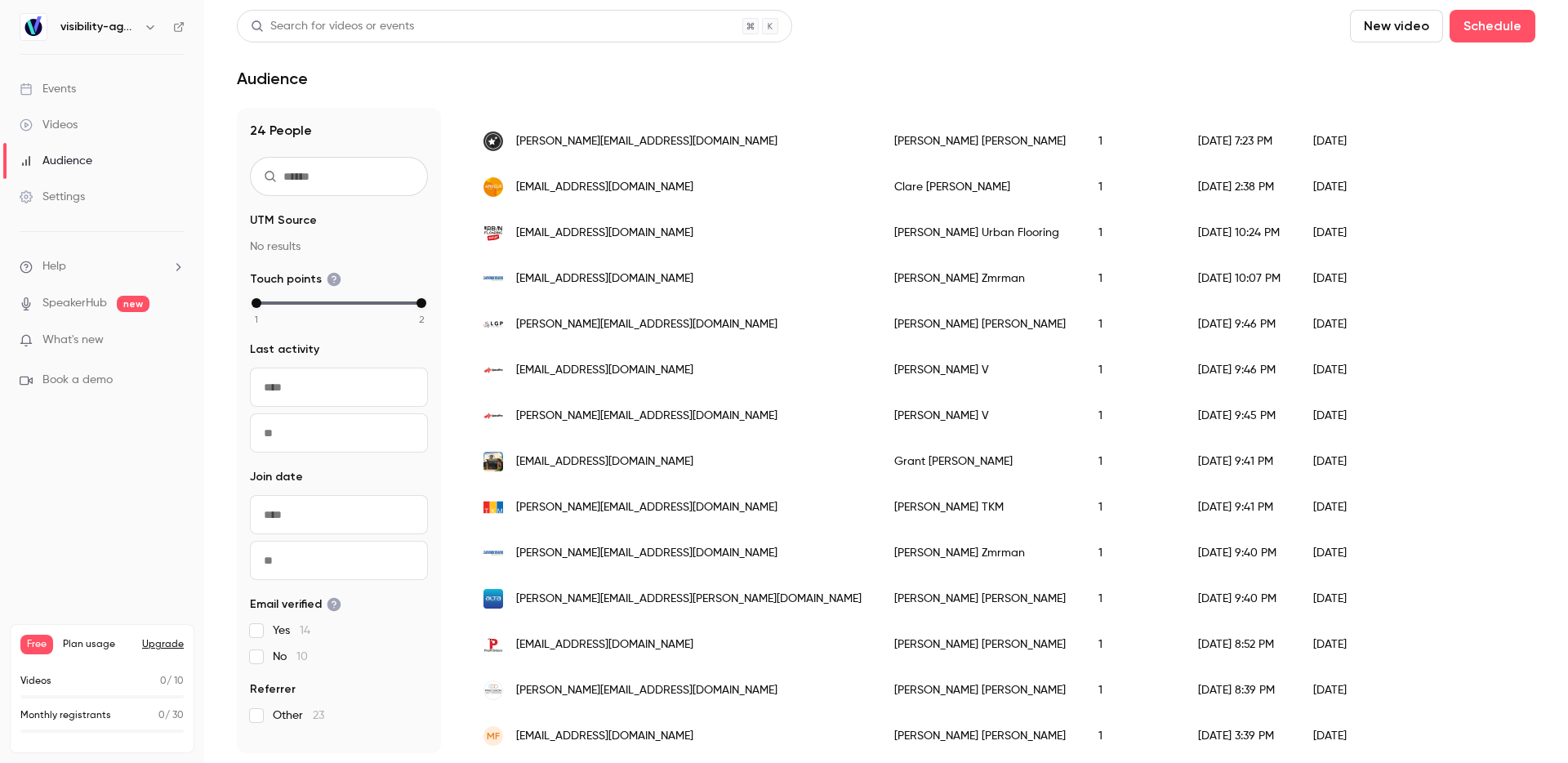
scroll to position [0, 0]
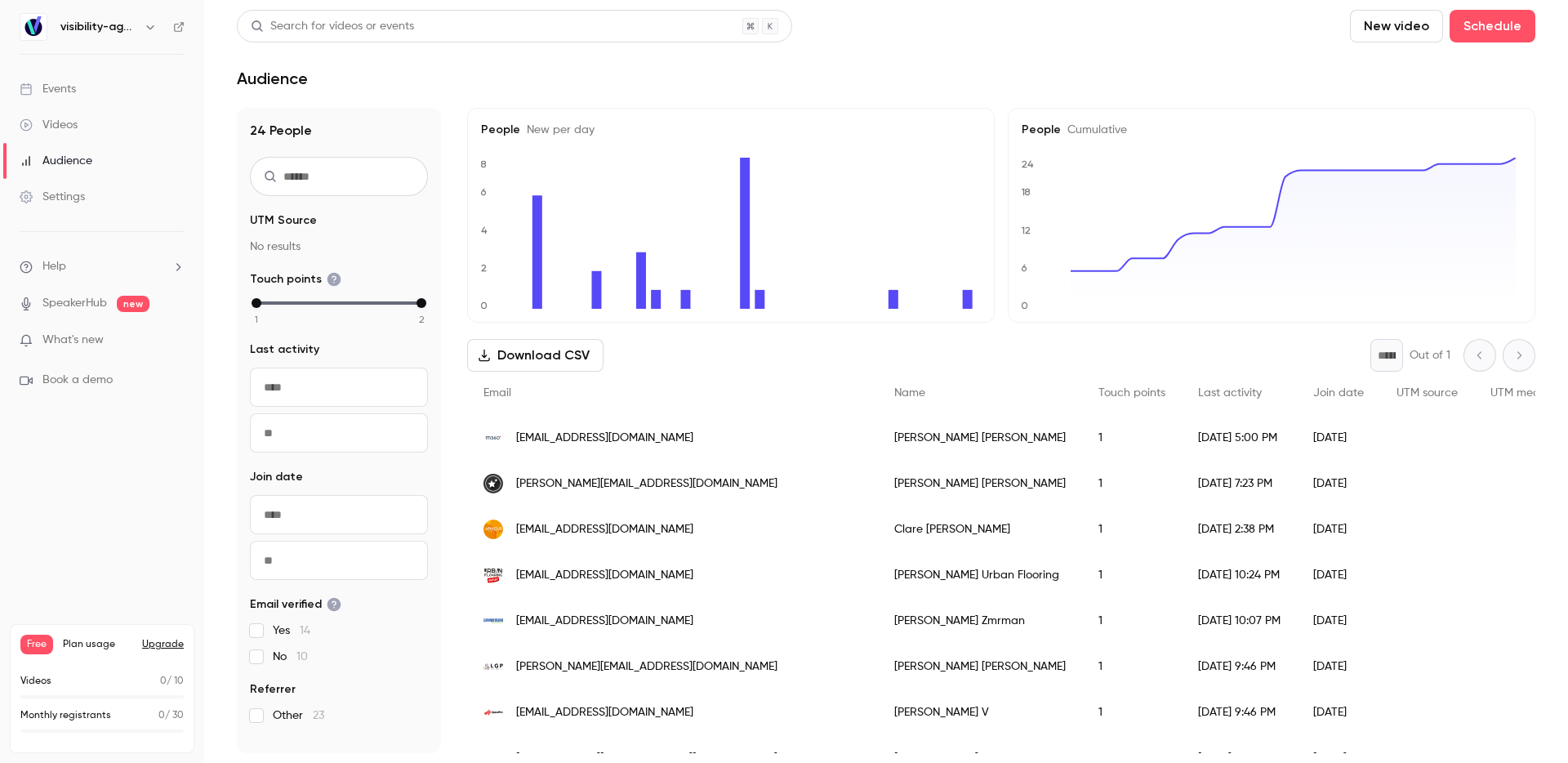
click at [514, 357] on button "Download CSV" at bounding box center [534, 355] width 136 height 32
